Goal: Transaction & Acquisition: Purchase product/service

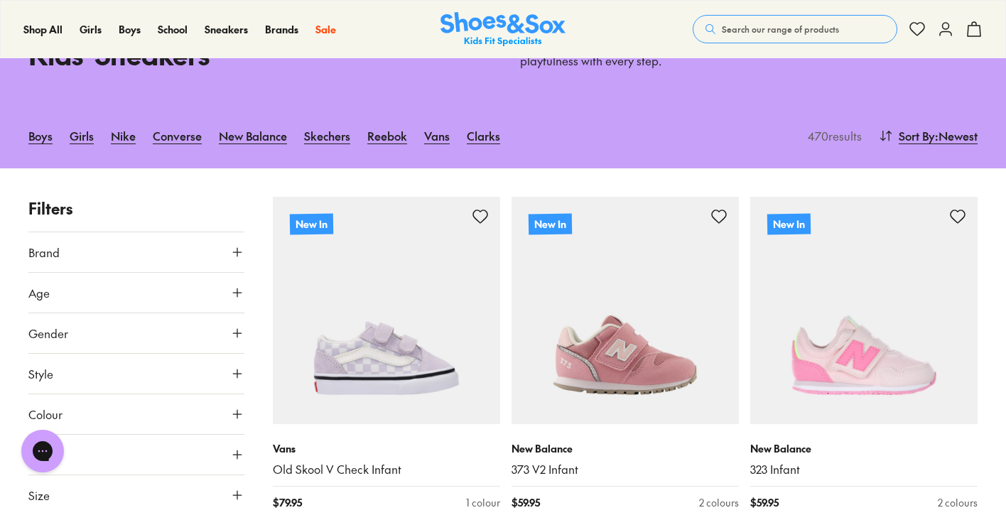
click at [234, 288] on icon at bounding box center [237, 293] width 14 height 14
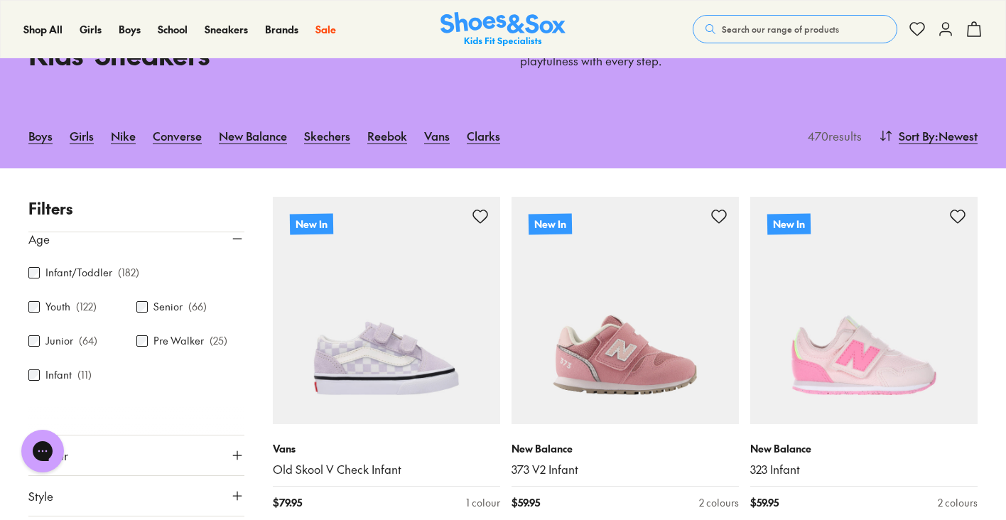
scroll to position [54, 0]
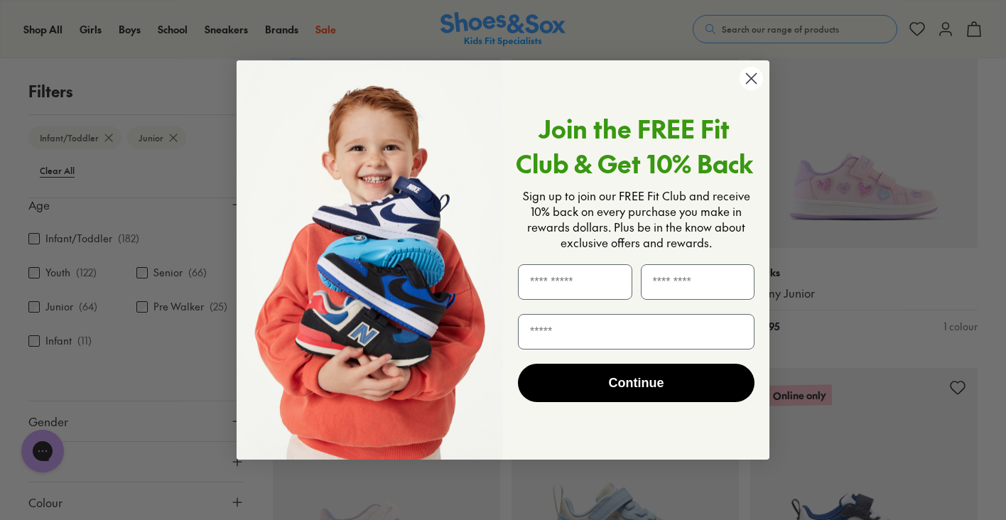
scroll to position [1015, 0]
click at [749, 85] on circle "Close dialog" at bounding box center [751, 78] width 23 height 23
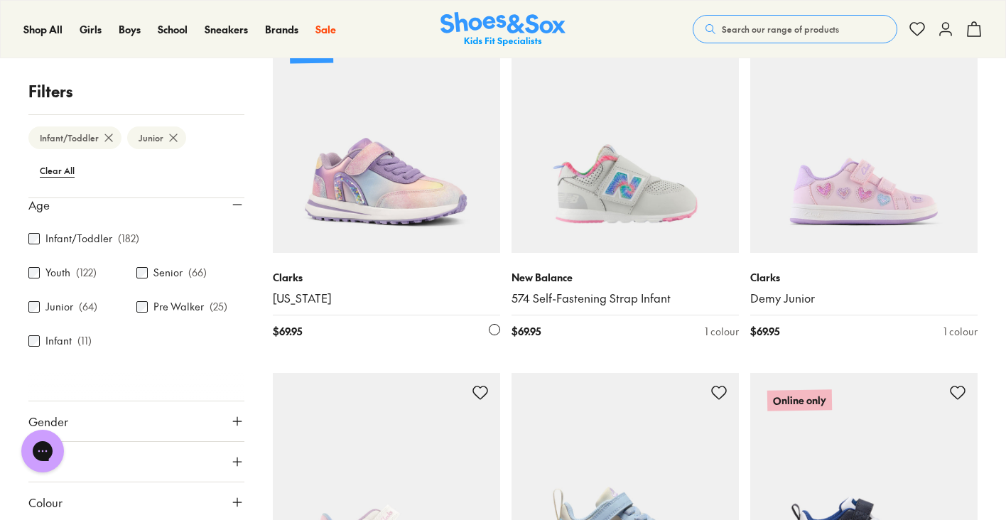
click at [399, 163] on img at bounding box center [386, 139] width 227 height 227
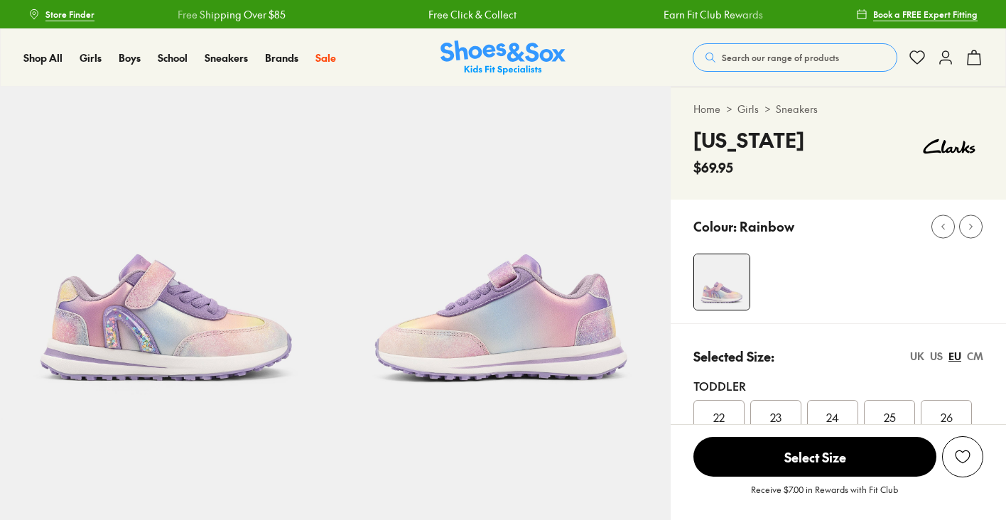
select select "*"
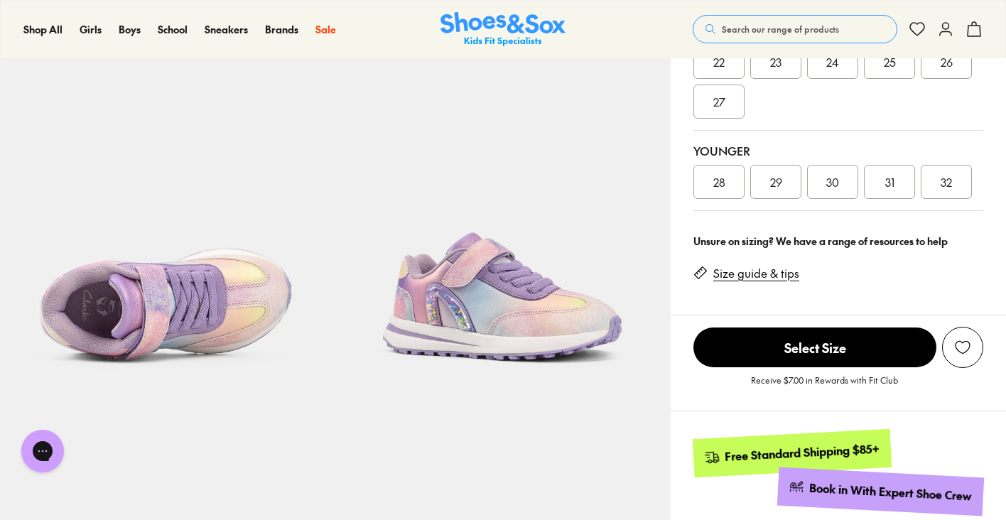
scroll to position [358, 0]
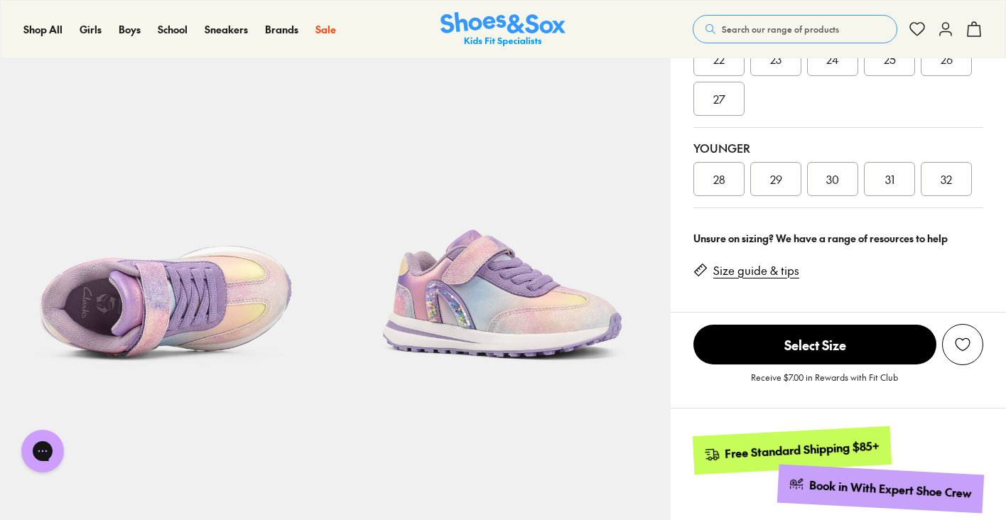
click at [718, 177] on span "28" at bounding box center [719, 179] width 12 height 17
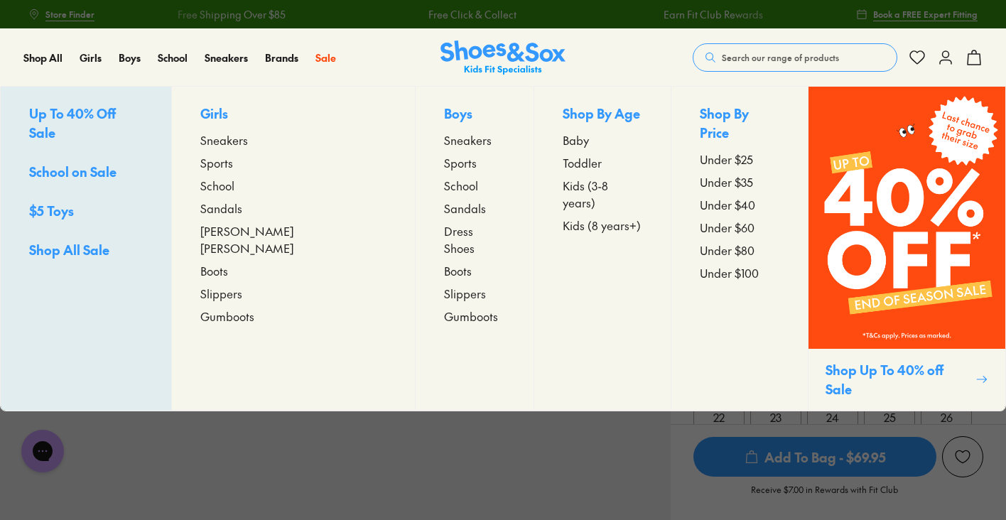
click at [563, 182] on span "Kids (3-8 years)" at bounding box center [603, 194] width 80 height 34
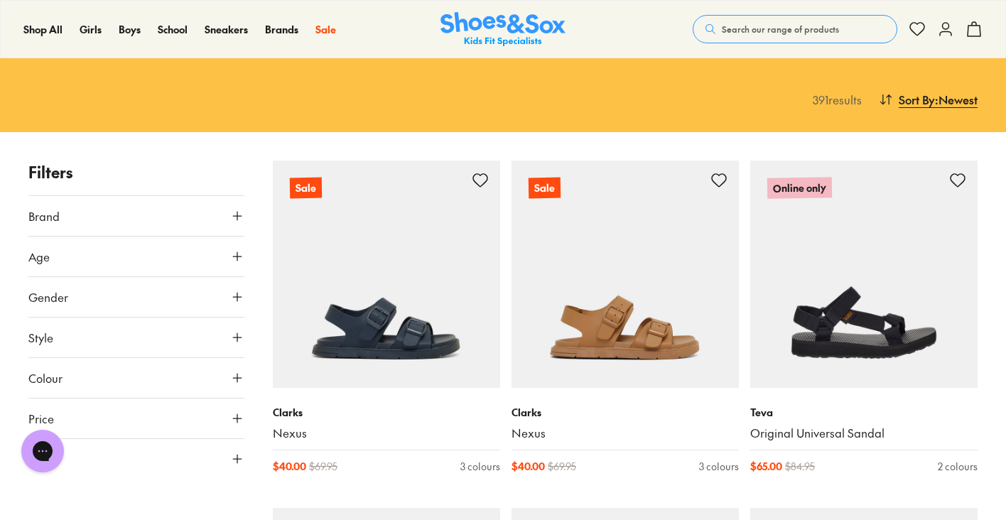
click at [242, 318] on button "Style" at bounding box center [136, 338] width 216 height 40
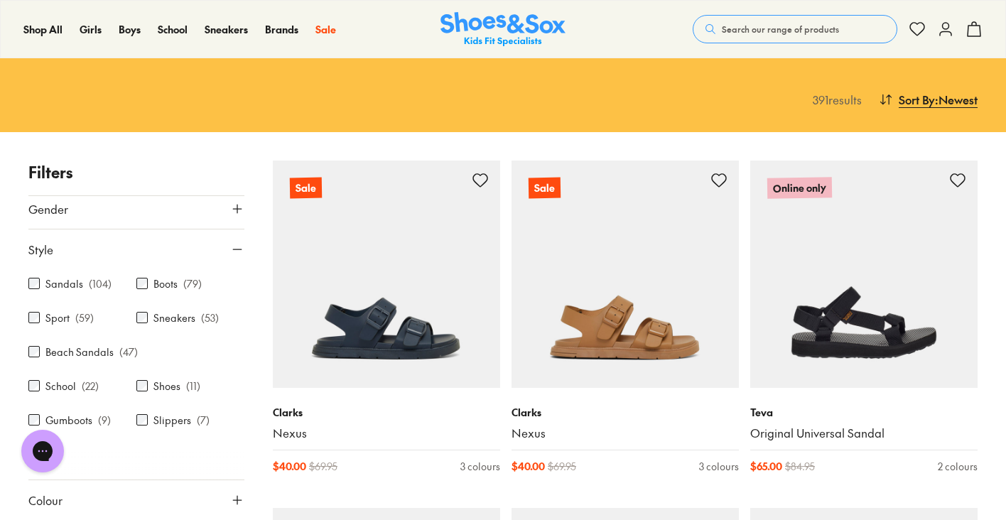
scroll to position [88, 0]
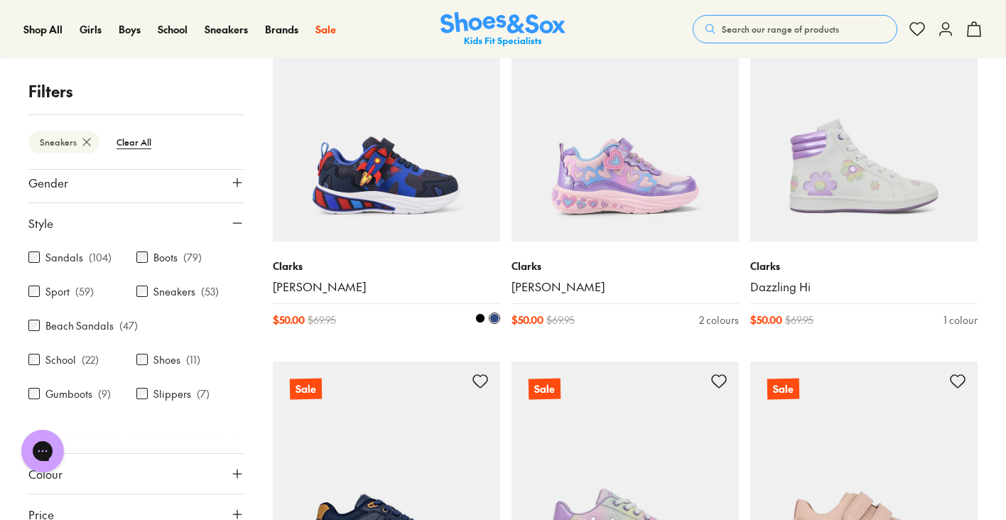
scroll to position [316, 0]
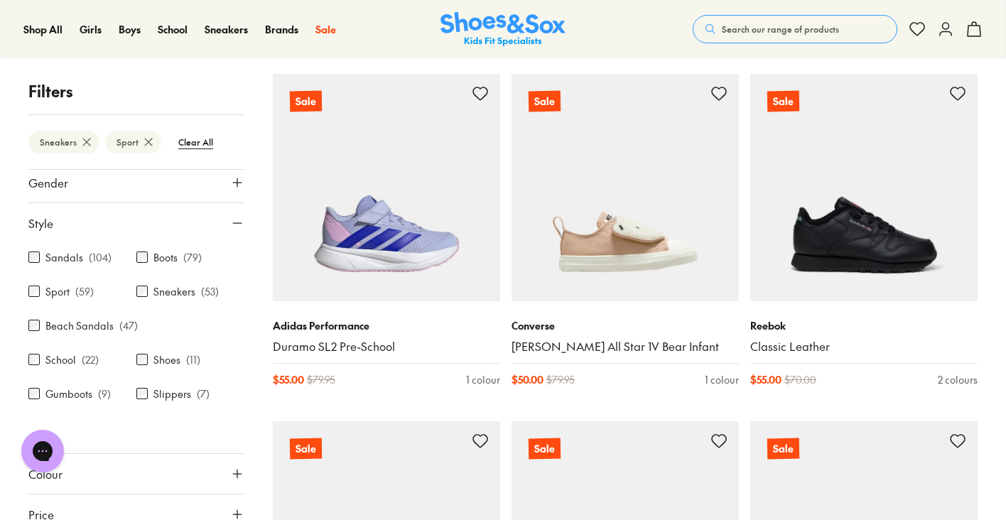
scroll to position [2000, 0]
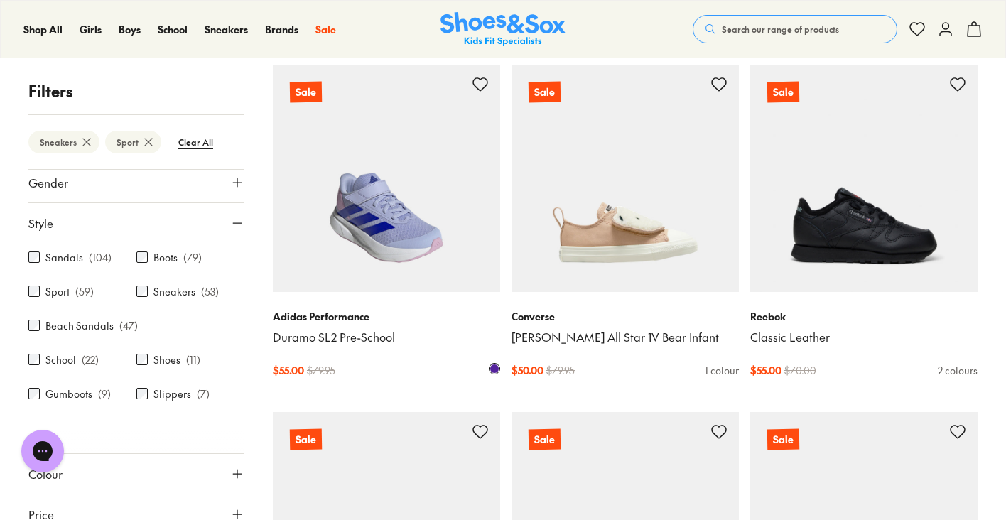
click at [368, 172] on img at bounding box center [386, 178] width 227 height 227
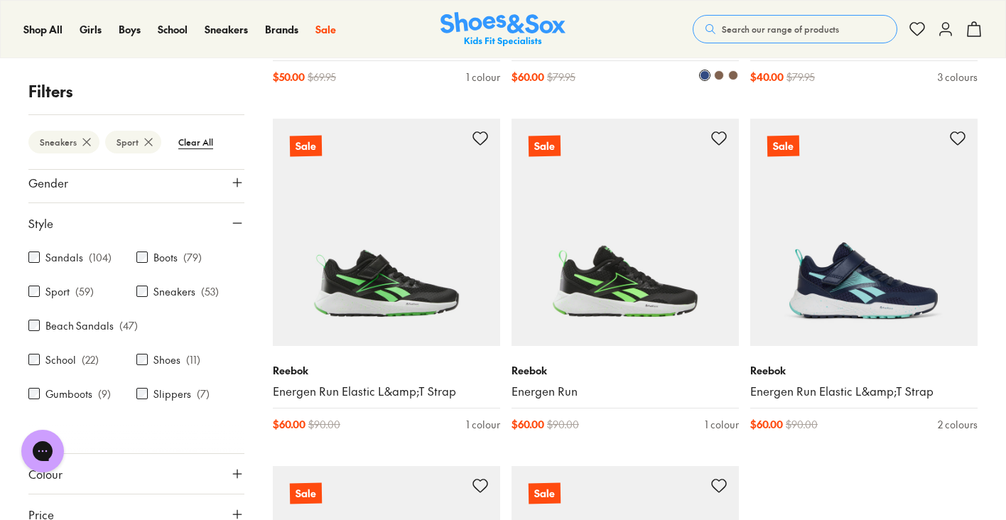
scroll to position [3336, 0]
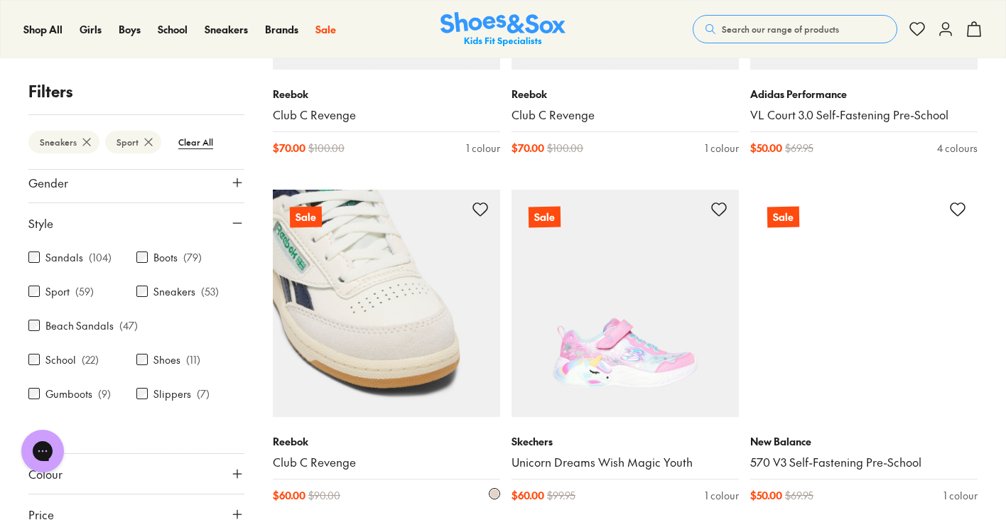
scroll to position [4663, 0]
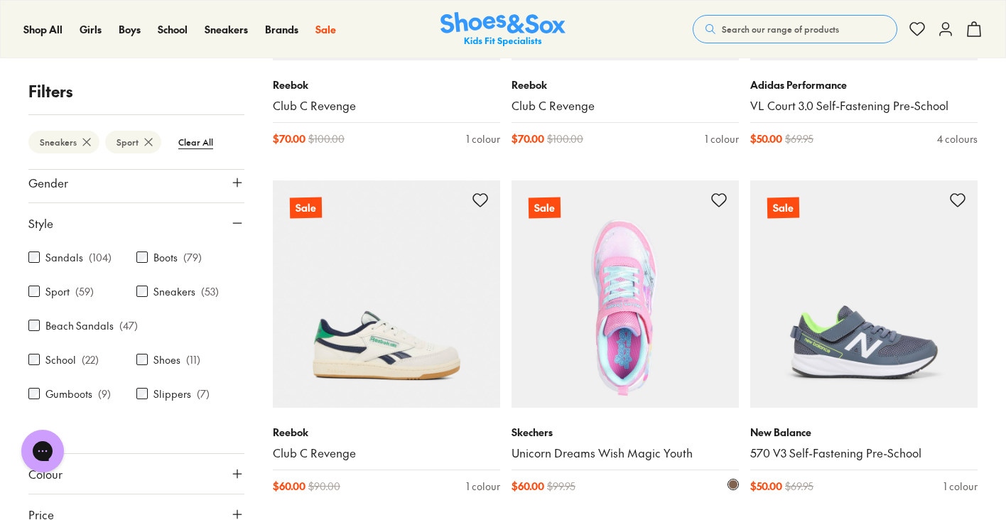
click at [607, 283] on img at bounding box center [625, 293] width 227 height 227
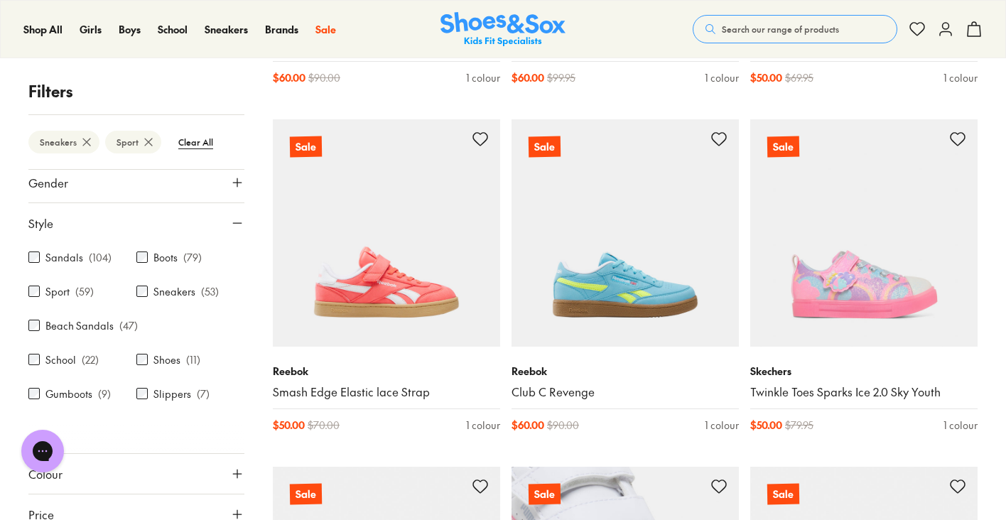
scroll to position [5073, 0]
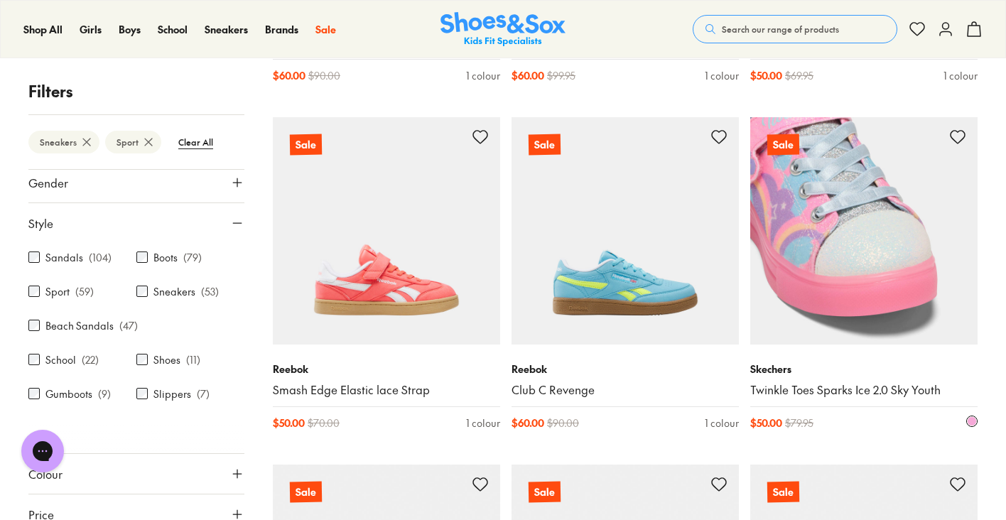
click at [821, 155] on img at bounding box center [863, 230] width 227 height 227
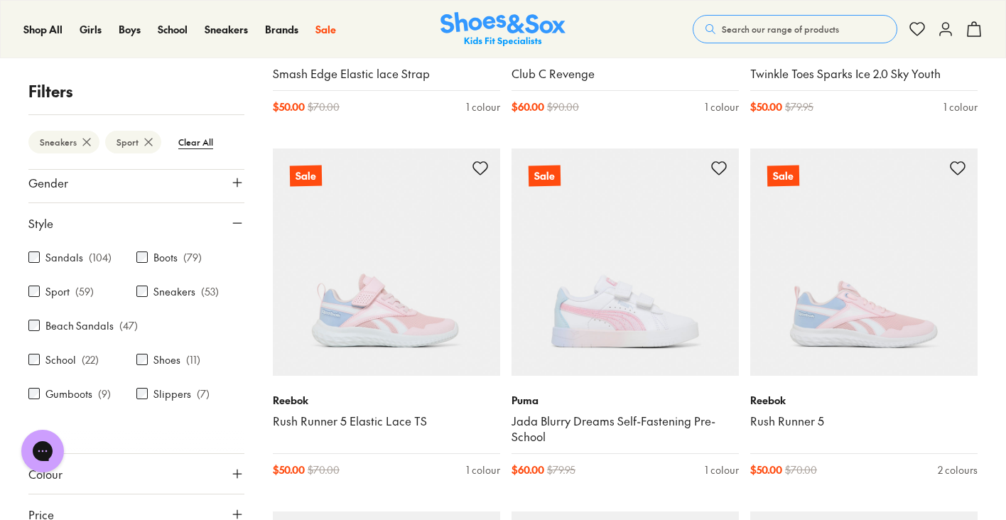
scroll to position [5390, 0]
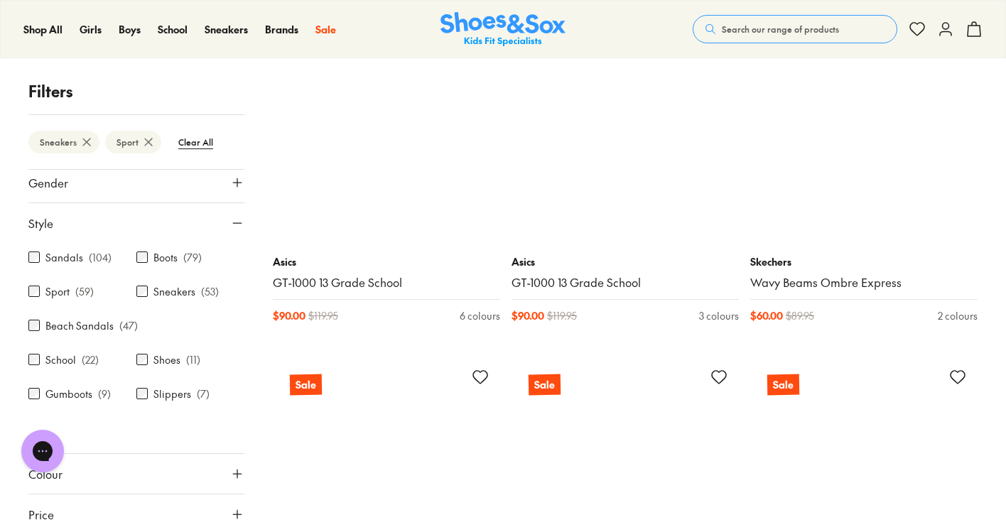
scroll to position [7993, 0]
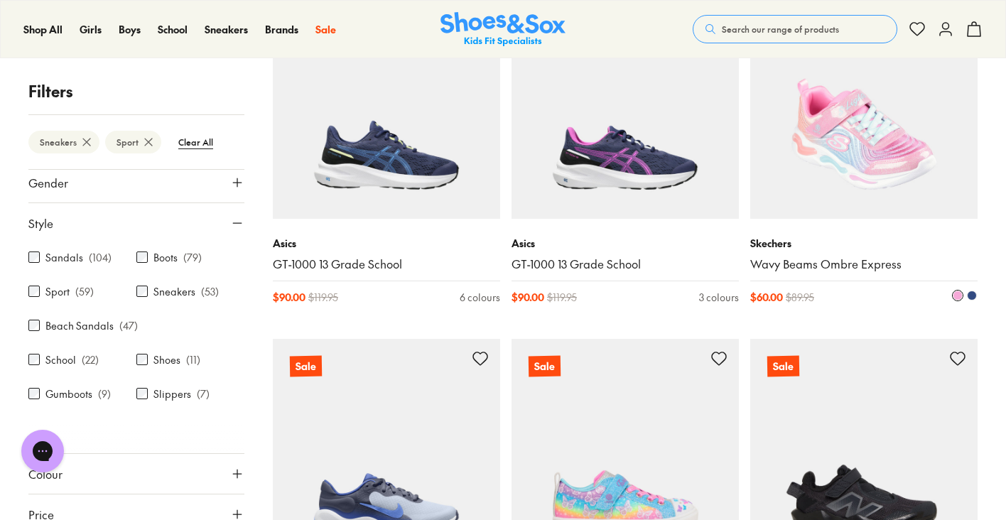
click at [880, 113] on img at bounding box center [863, 104] width 227 height 227
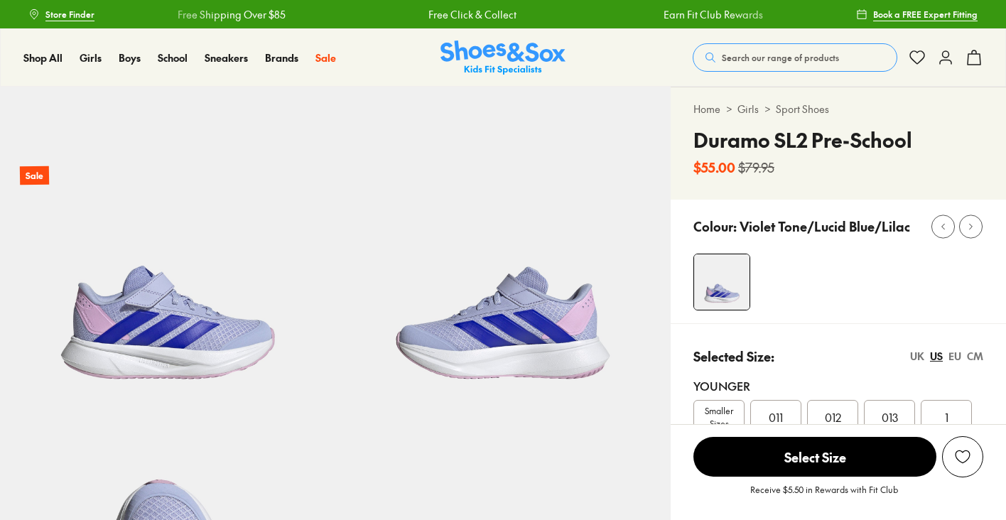
select select "*"
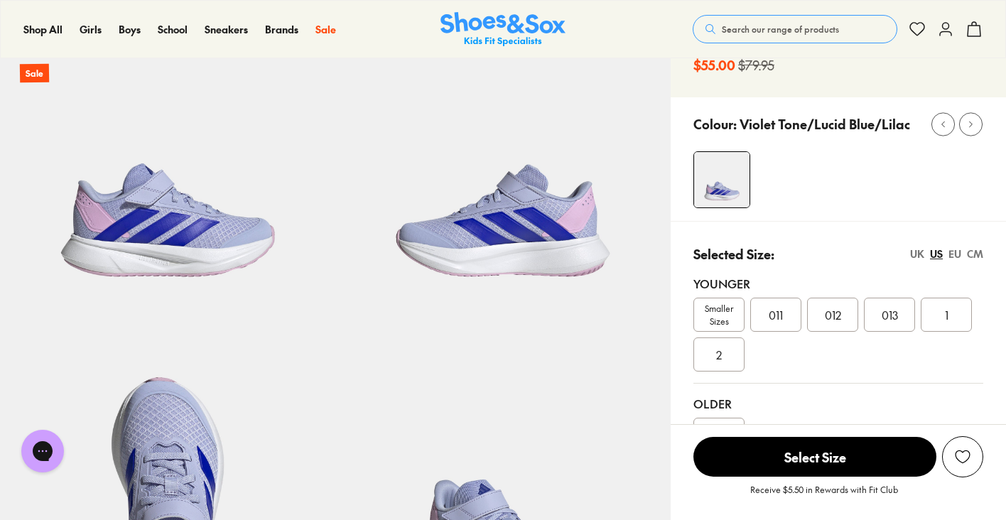
click at [723, 312] on span "Smaller Sizes" at bounding box center [719, 315] width 50 height 26
click at [778, 315] on span "011" at bounding box center [776, 314] width 14 height 17
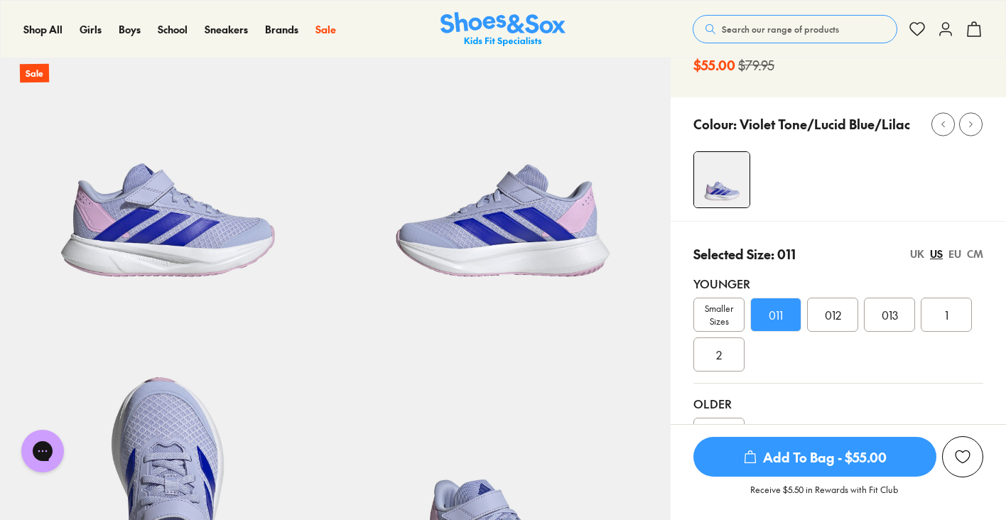
click at [916, 254] on div "UK" at bounding box center [917, 254] width 14 height 15
click at [970, 253] on div "CM" at bounding box center [975, 254] width 16 height 15
click at [951, 256] on div "EU" at bounding box center [954, 254] width 13 height 15
click at [937, 255] on div "US" at bounding box center [936, 254] width 13 height 15
click at [918, 256] on div "UK" at bounding box center [917, 254] width 14 height 15
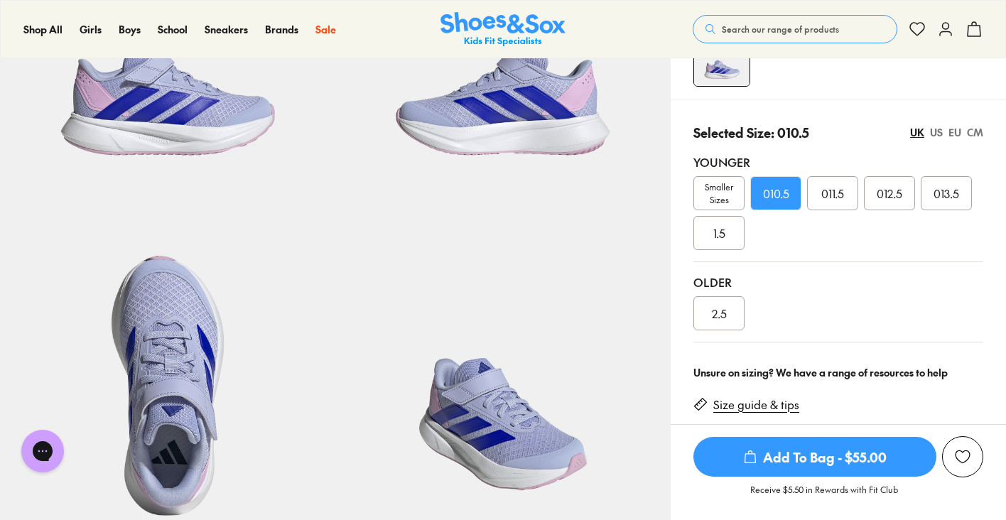
scroll to position [242, 0]
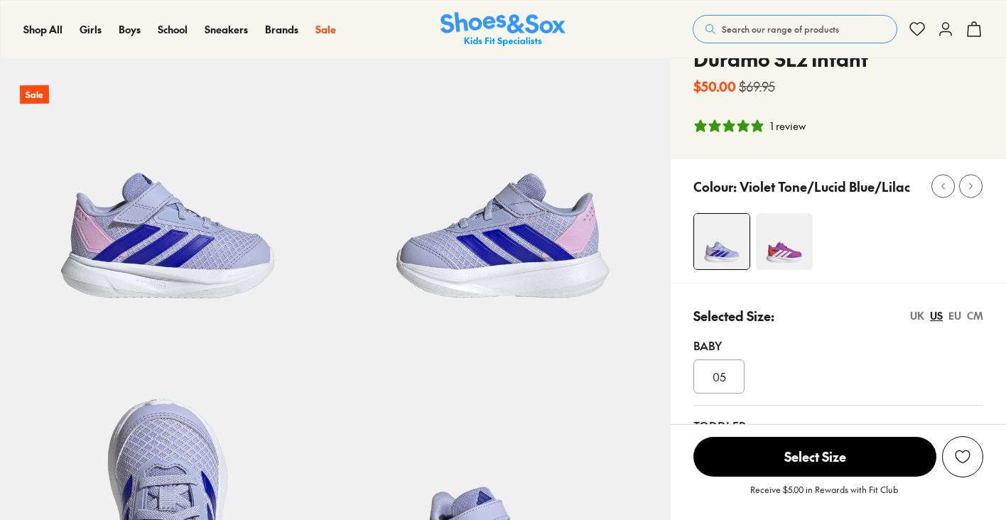
scroll to position [100, 1]
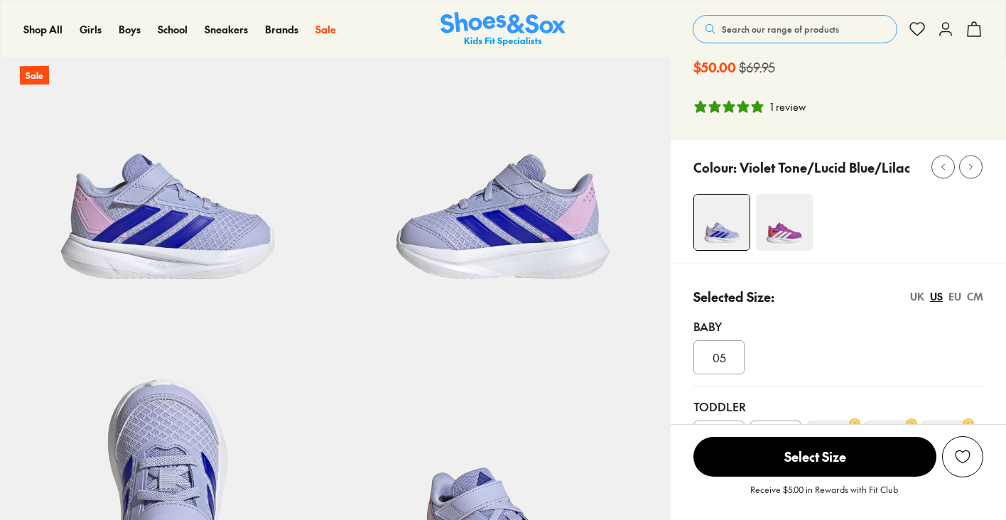
select select "*"
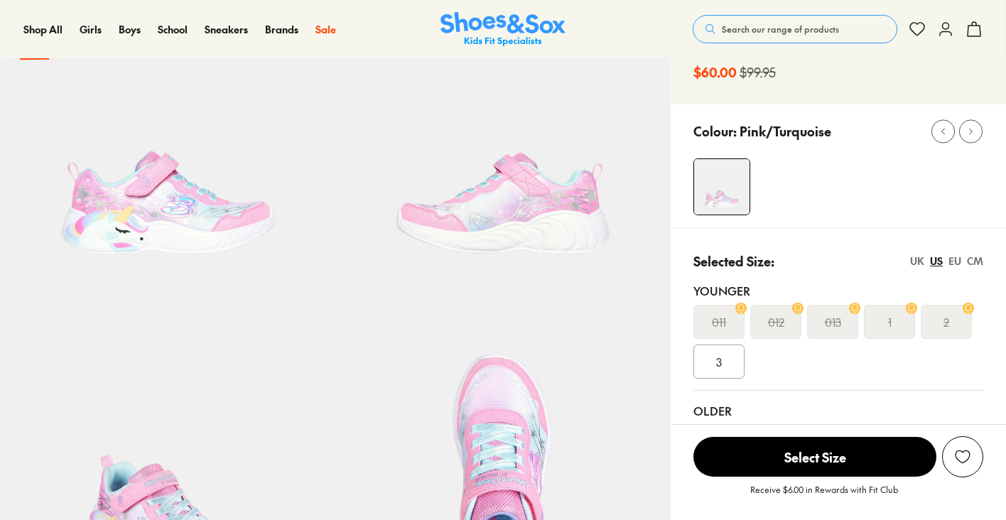
scroll to position [148, 0]
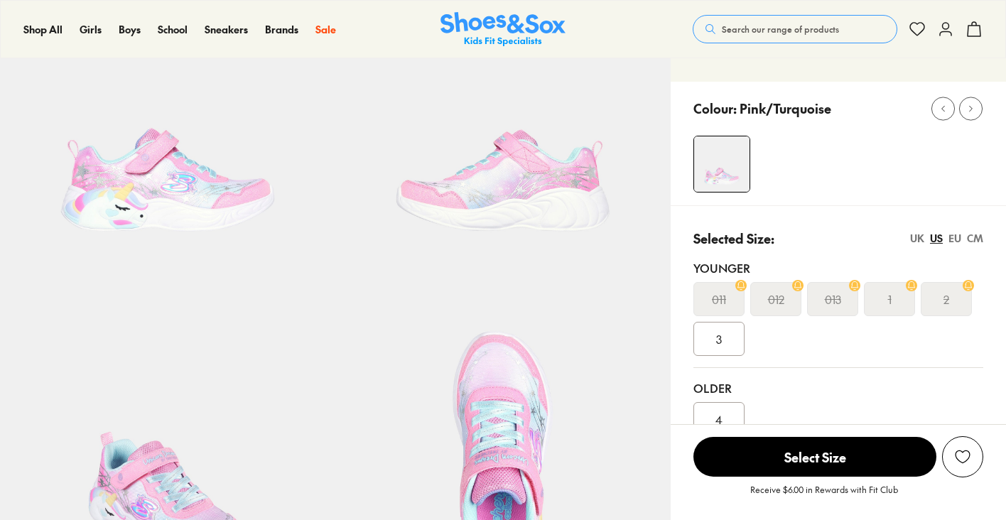
select select "*"
click at [903, 303] on div "1" at bounding box center [889, 299] width 51 height 34
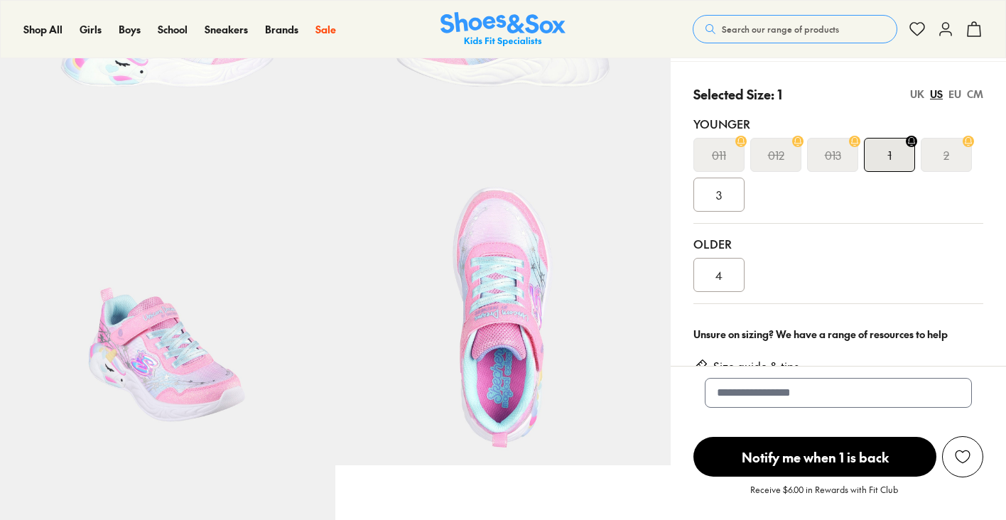
scroll to position [293, 0]
click at [712, 199] on div "3" at bounding box center [718, 193] width 51 height 34
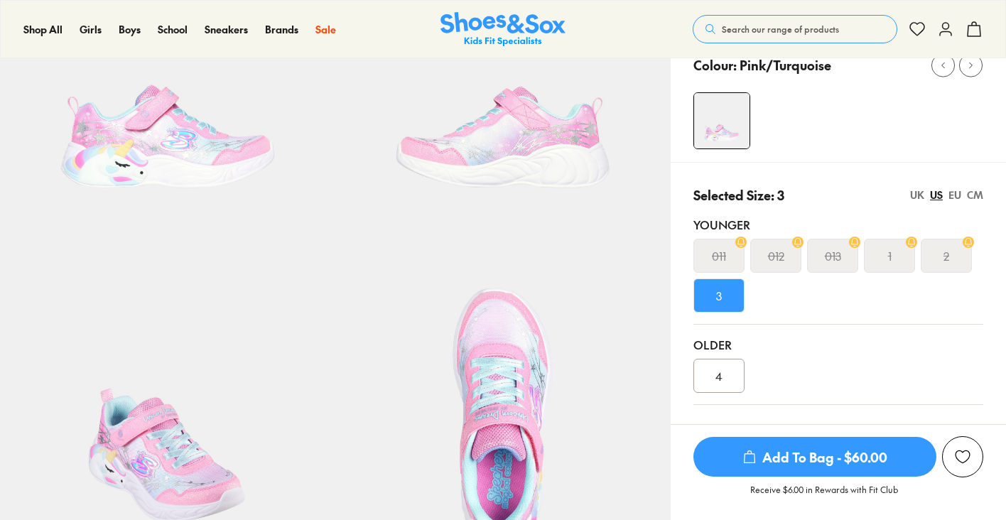
scroll to position [192, 0]
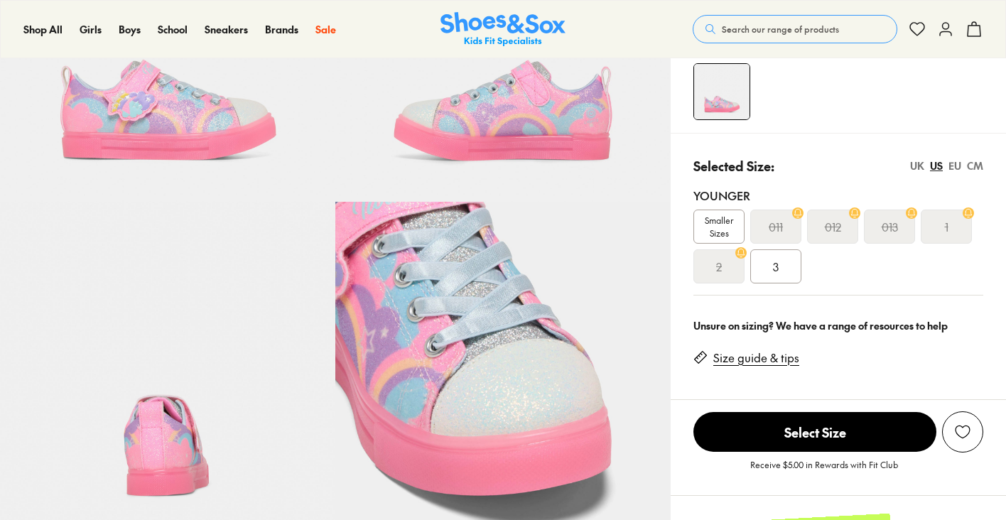
scroll to position [330, 0]
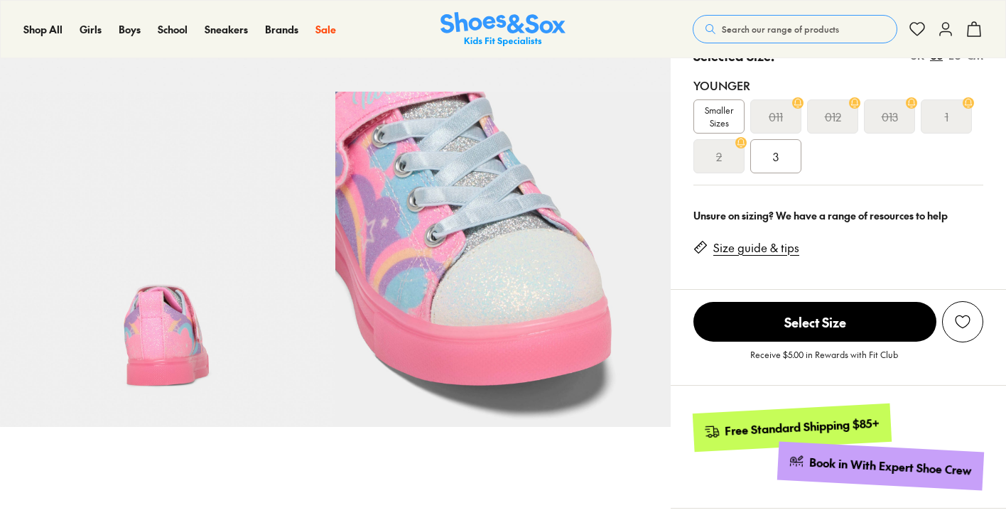
select select "*"
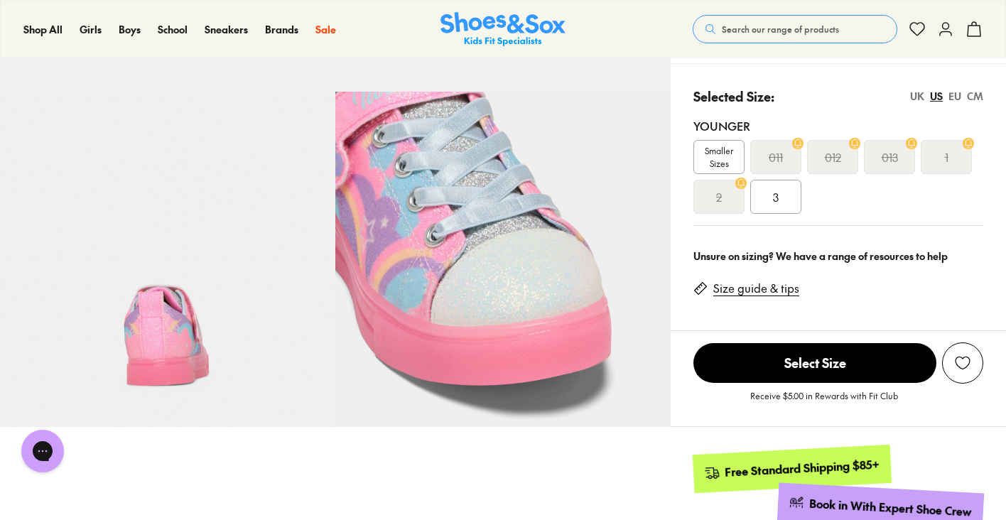
scroll to position [0, 0]
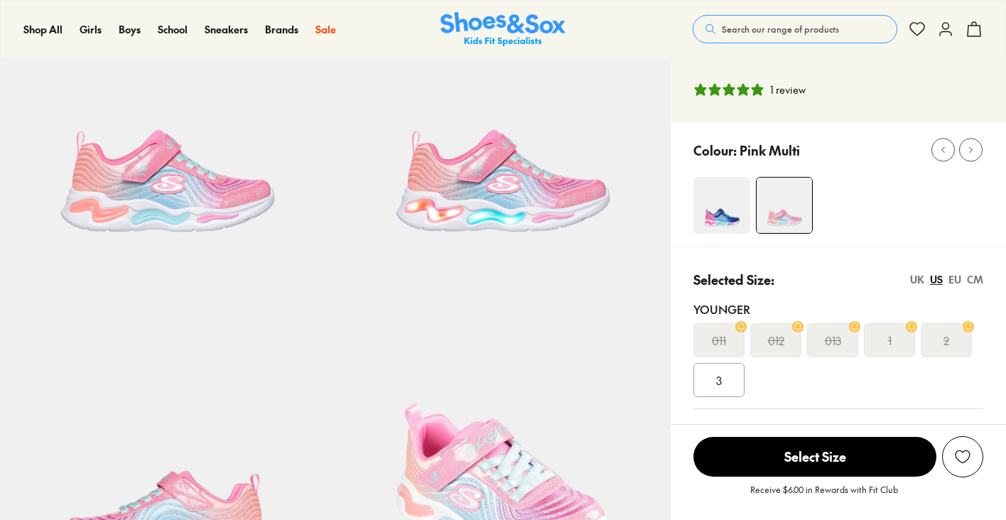
select select "*"
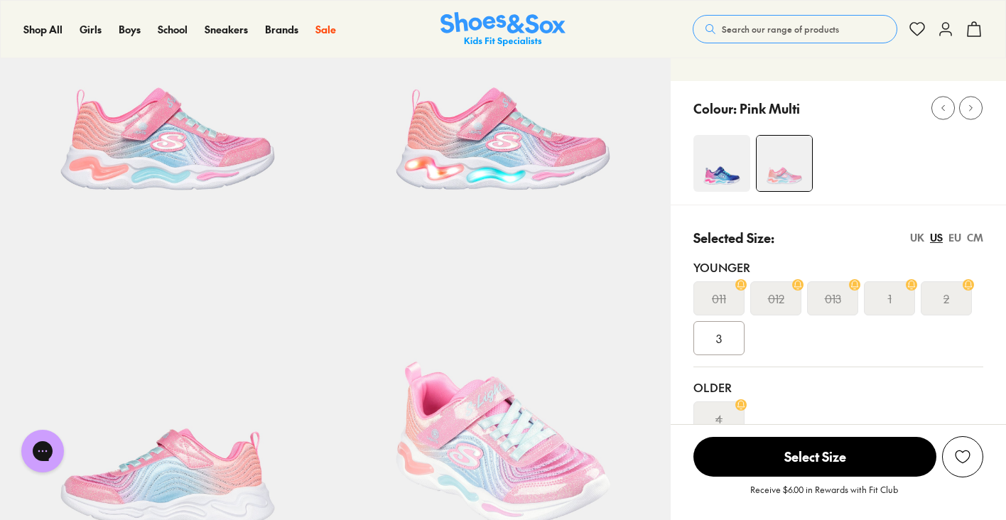
scroll to position [193, 0]
